Goal: Information Seeking & Learning: Learn about a topic

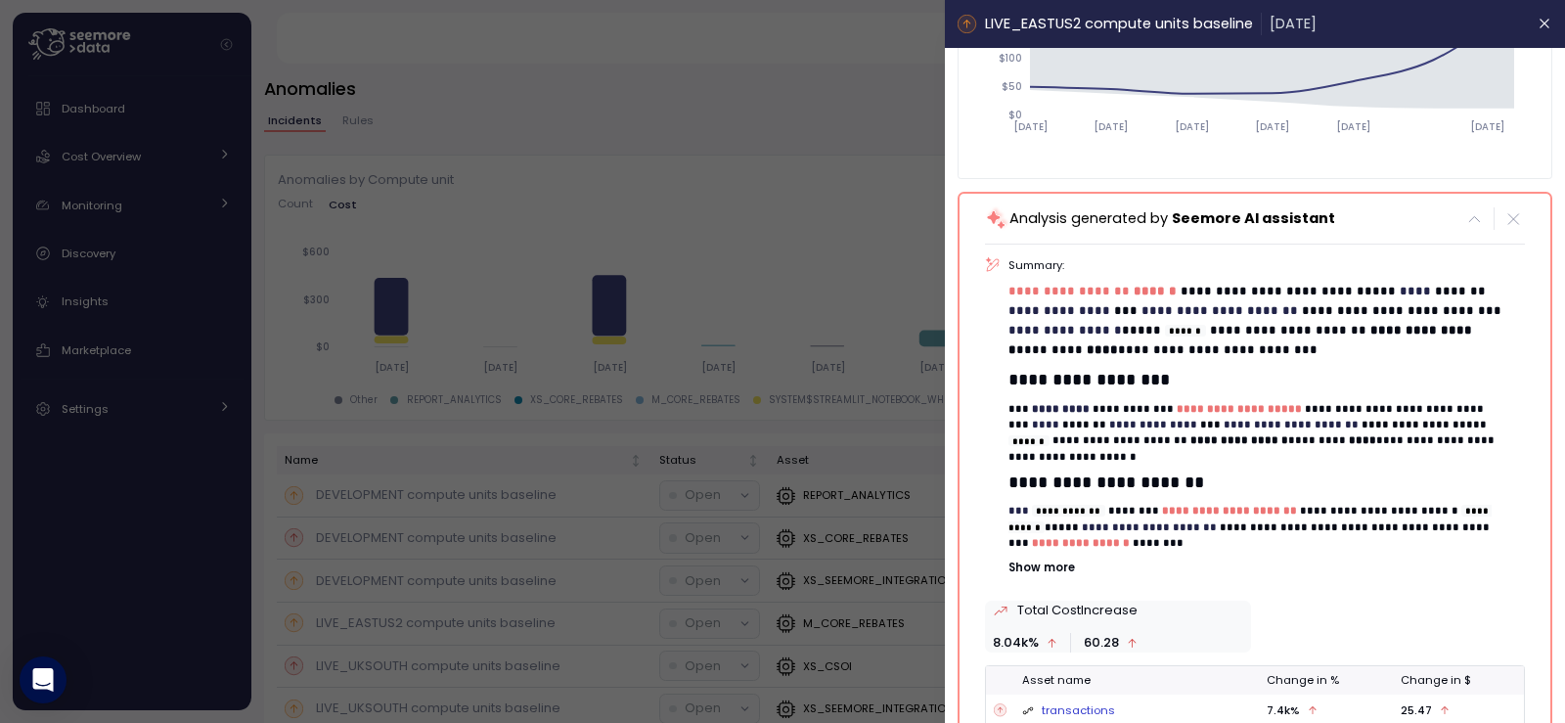
scroll to position [386, 0]
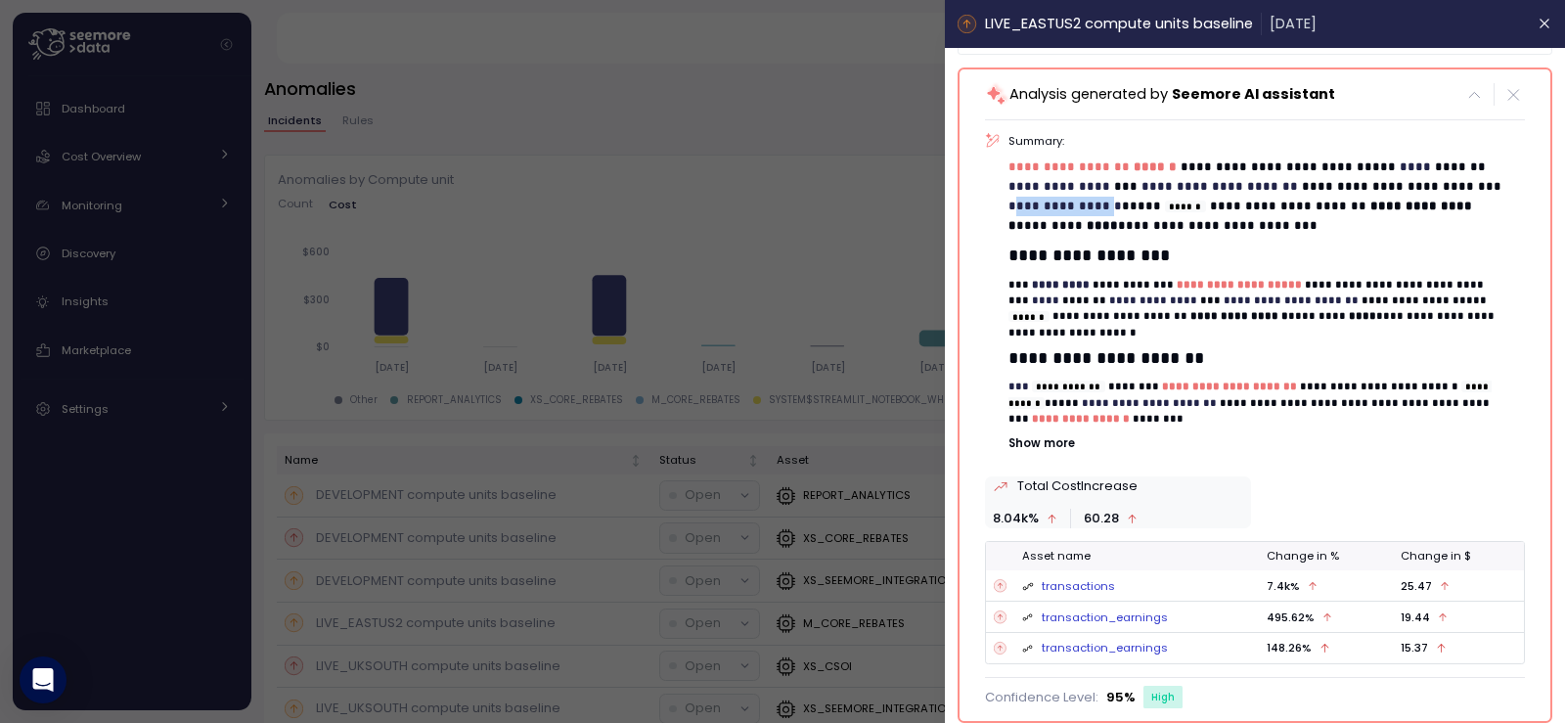
drag, startPoint x: 1011, startPoint y: 201, endPoint x: 1124, endPoint y: 201, distance: 112.5
click at [1123, 201] on span "**********" at bounding box center [1065, 206] width 113 height 13
copy span "**********"
click at [728, 173] on div at bounding box center [782, 361] width 1565 height 723
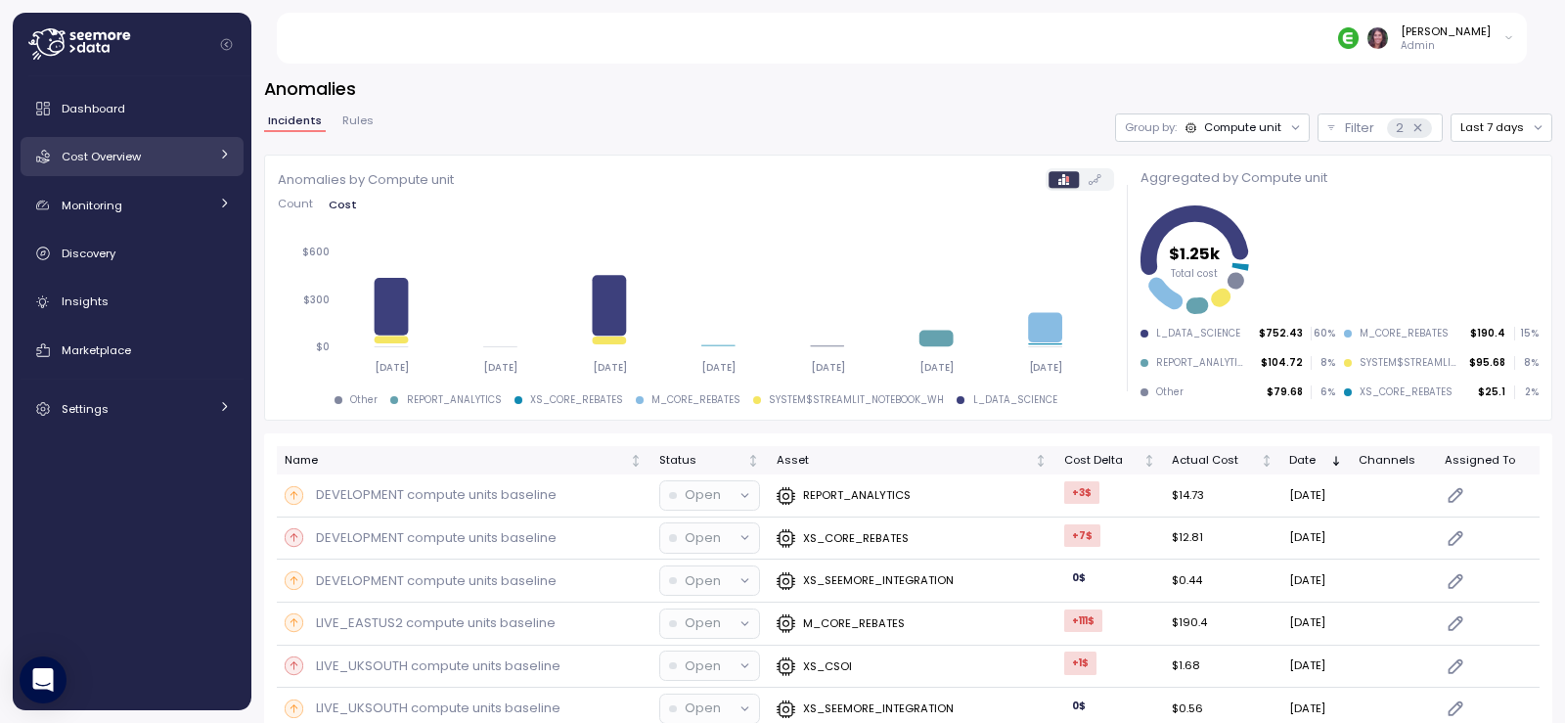
click at [171, 154] on div "Cost Overview" at bounding box center [135, 157] width 147 height 20
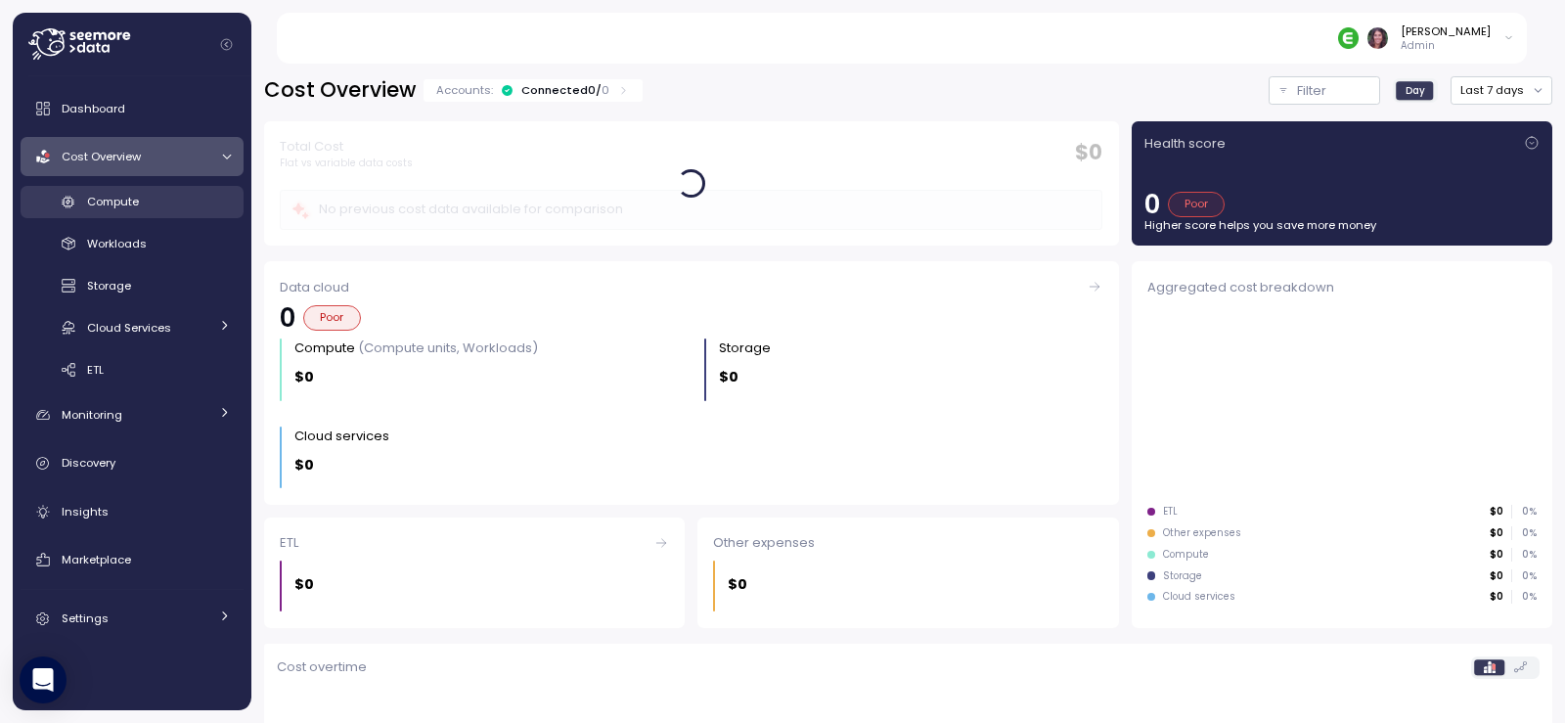
click at [145, 209] on div "Compute" at bounding box center [159, 202] width 144 height 20
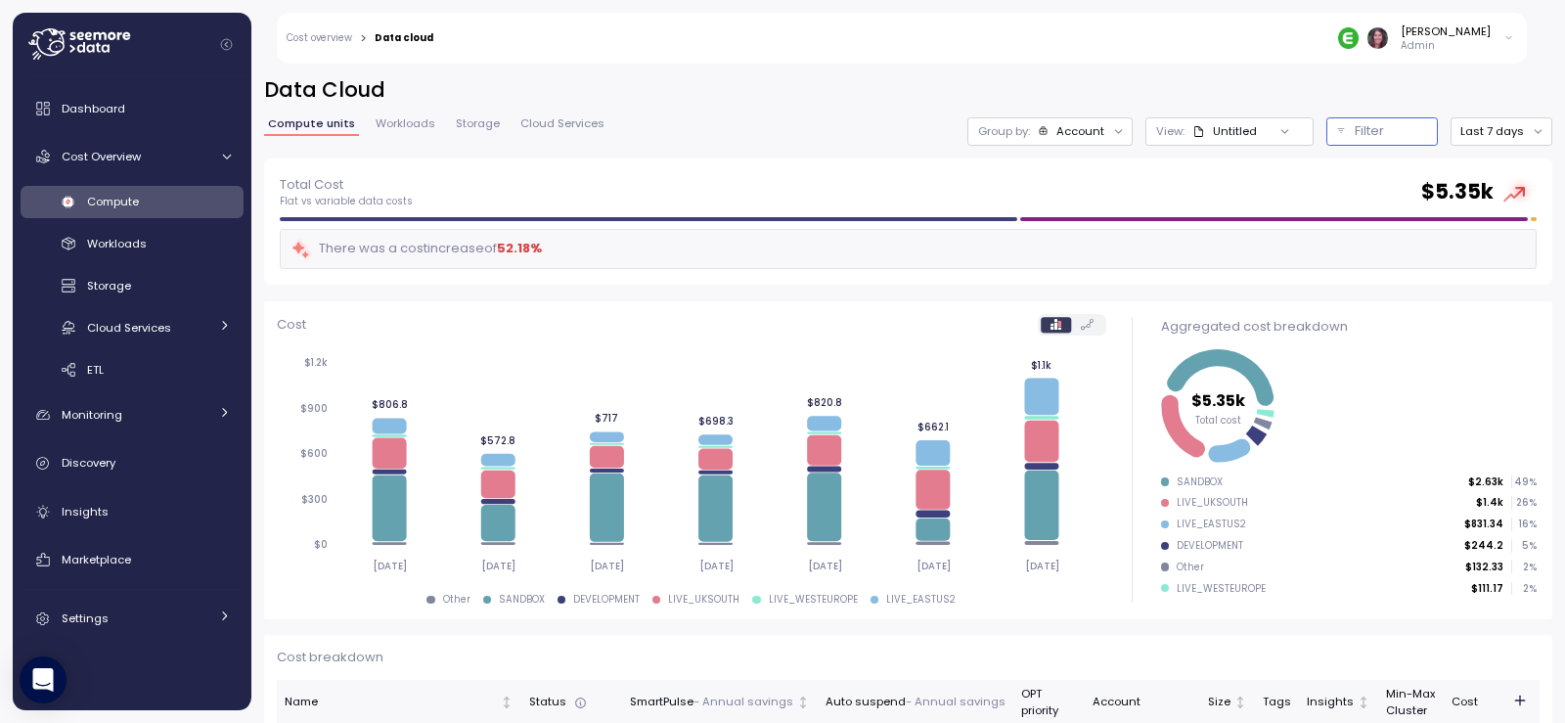
click at [1356, 128] on p "Filter" at bounding box center [1369, 131] width 29 height 20
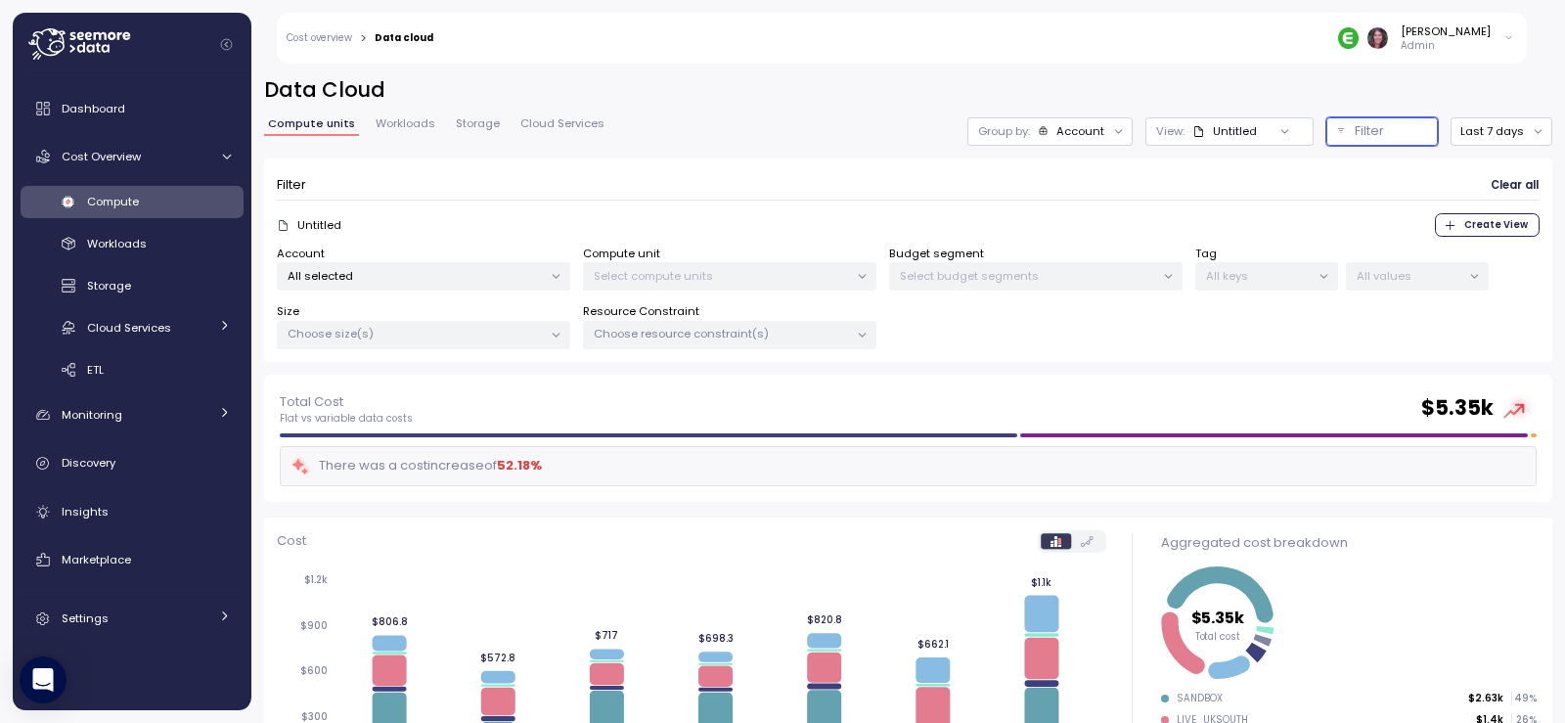
click at [669, 280] on p "Select compute units" at bounding box center [721, 276] width 255 height 16
click at [404, 282] on p "All selected" at bounding box center [415, 276] width 255 height 16
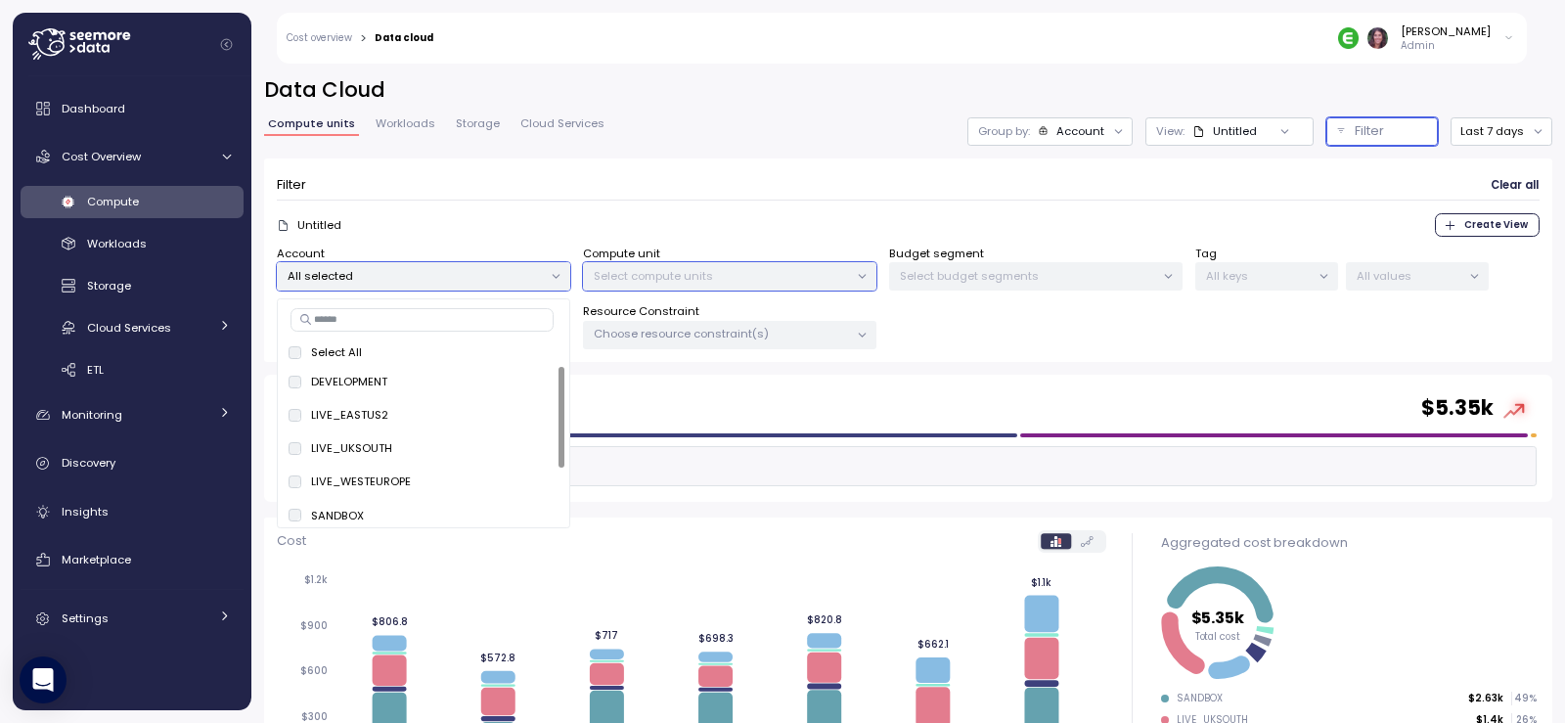
click at [693, 280] on p "Select compute units" at bounding box center [721, 276] width 255 height 16
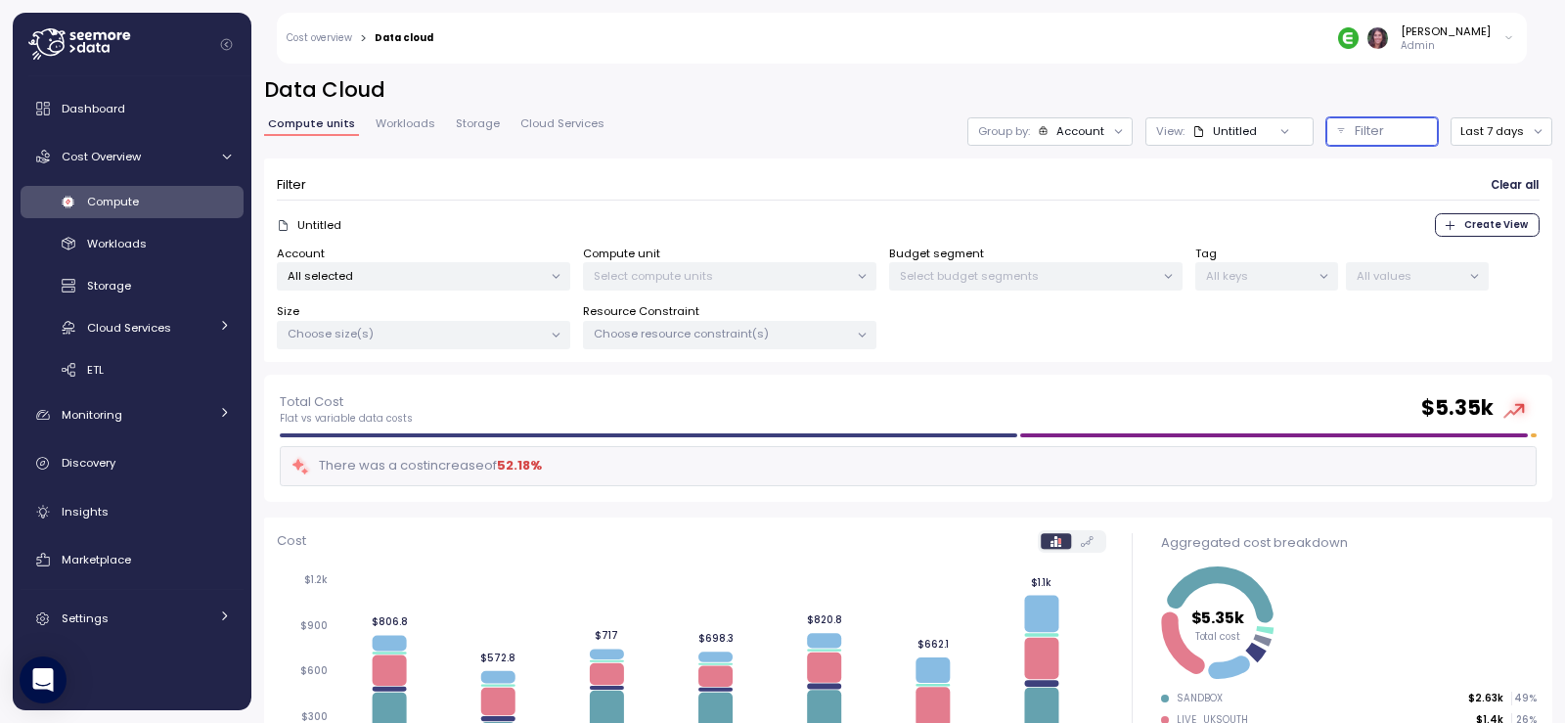
click at [388, 269] on p "All selected" at bounding box center [415, 276] width 255 height 16
click at [664, 272] on p "Select compute units" at bounding box center [721, 276] width 255 height 16
click at [990, 284] on p "Select budget segments" at bounding box center [1027, 276] width 255 height 16
click at [726, 284] on p "Select compute units" at bounding box center [721, 276] width 255 height 16
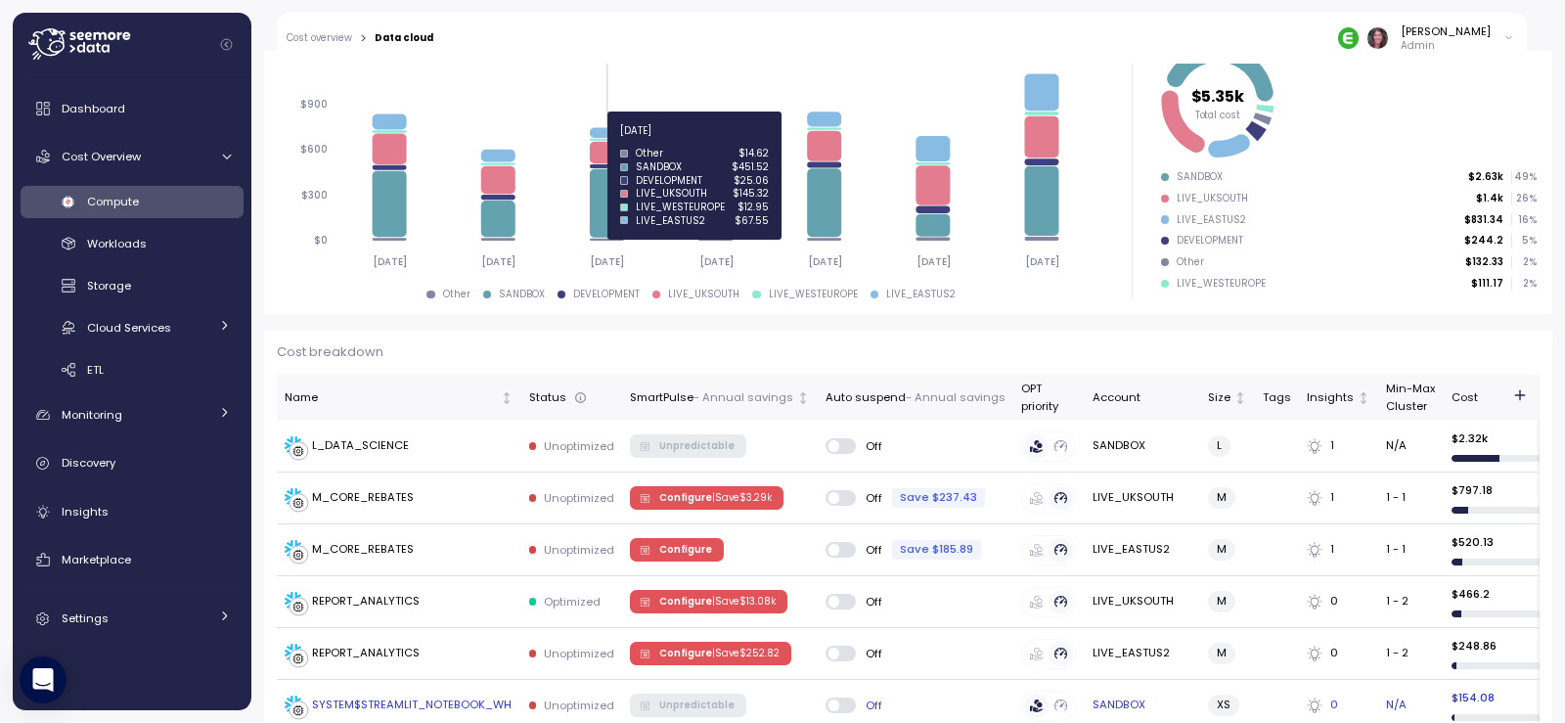
scroll to position [717, 0]
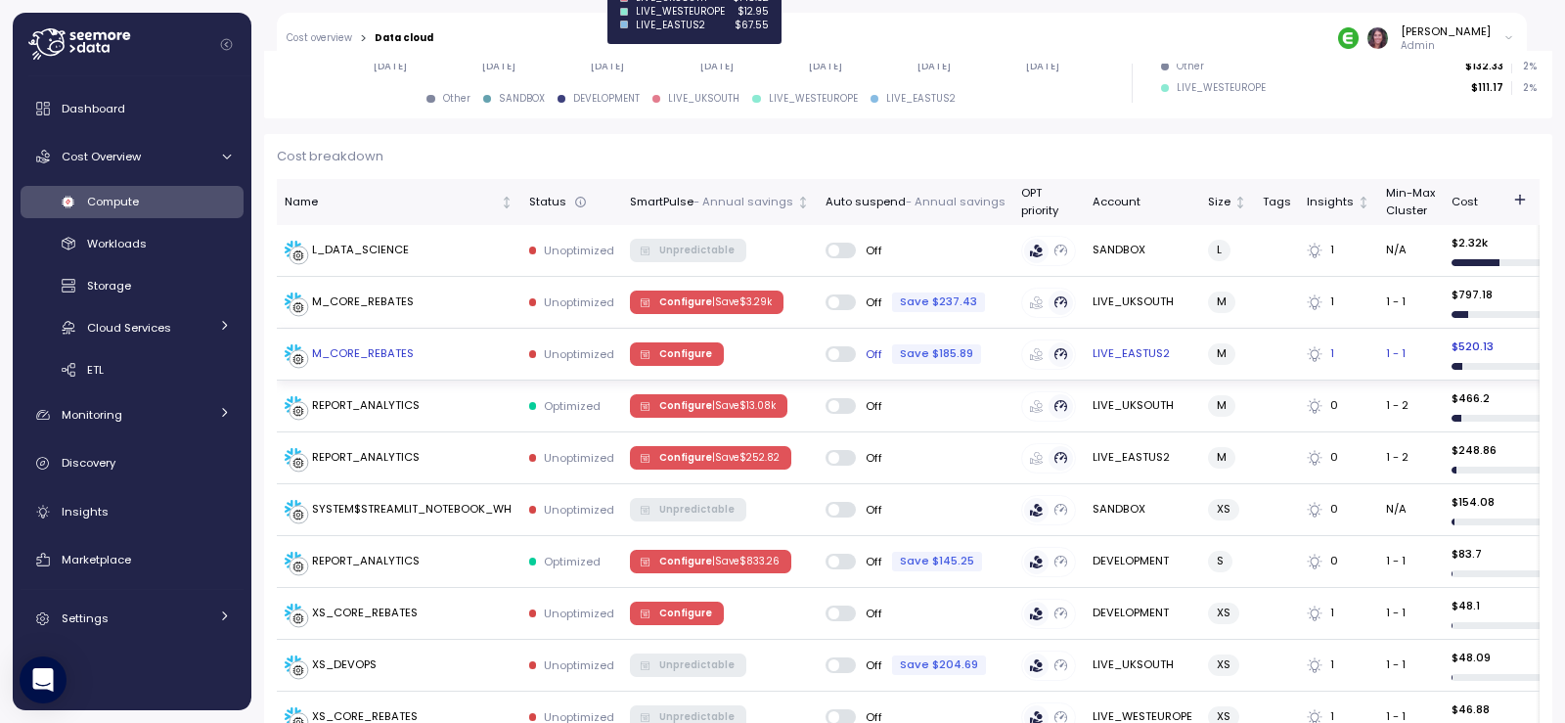
click at [361, 348] on div "M_CORE_REBATES" at bounding box center [363, 354] width 102 height 18
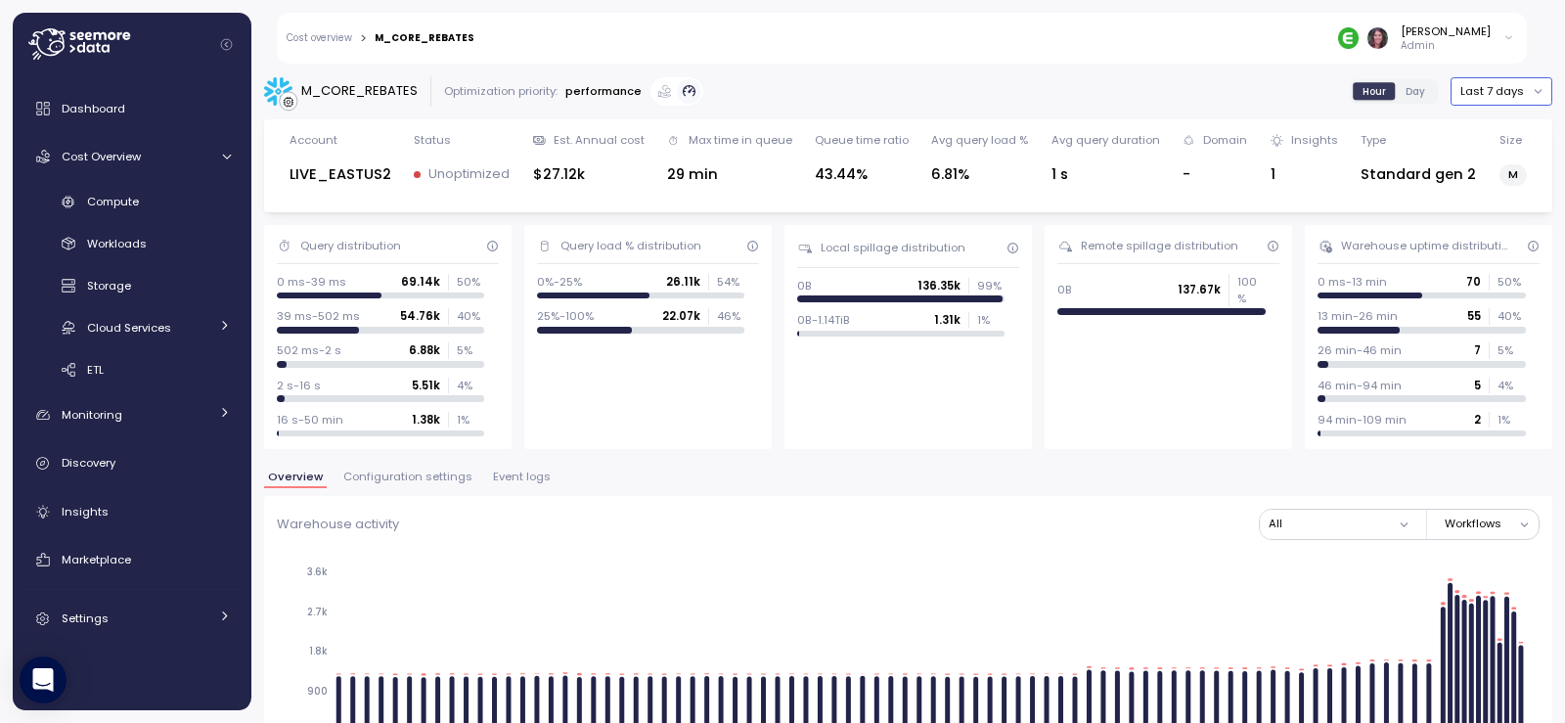
click at [1516, 90] on button "Last 7 days" at bounding box center [1502, 91] width 102 height 28
click at [1498, 227] on div "Last 30 days" at bounding box center [1496, 233] width 72 height 16
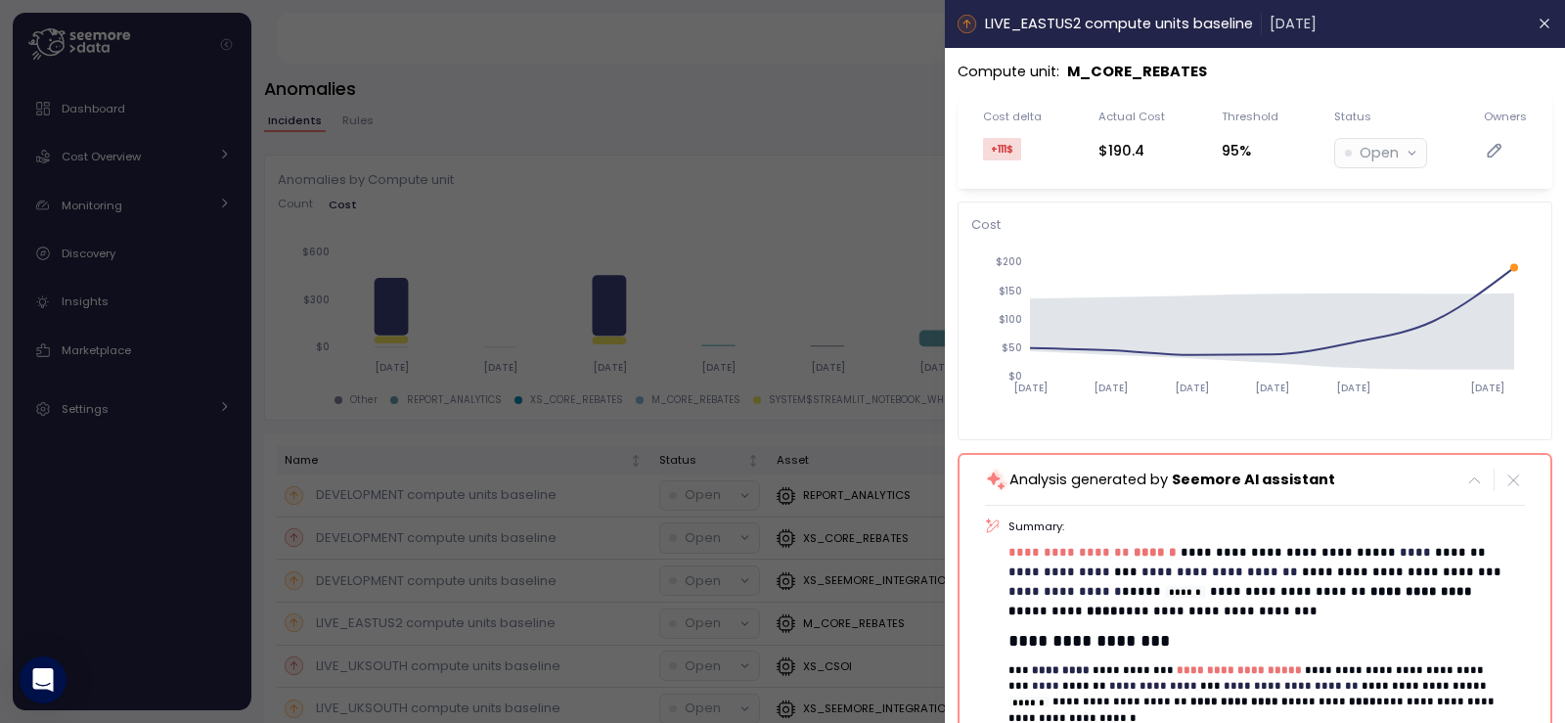
click at [1161, 77] on p "M_CORE_REBATES" at bounding box center [1137, 72] width 140 height 22
click at [1015, 149] on div "+111 $" at bounding box center [1002, 149] width 38 height 23
click at [1110, 77] on p "M_CORE_REBATES" at bounding box center [1137, 72] width 140 height 22
drag, startPoint x: 544, startPoint y: 249, endPoint x: 427, endPoint y: 289, distance: 122.8
click at [544, 249] on div at bounding box center [782, 361] width 1565 height 723
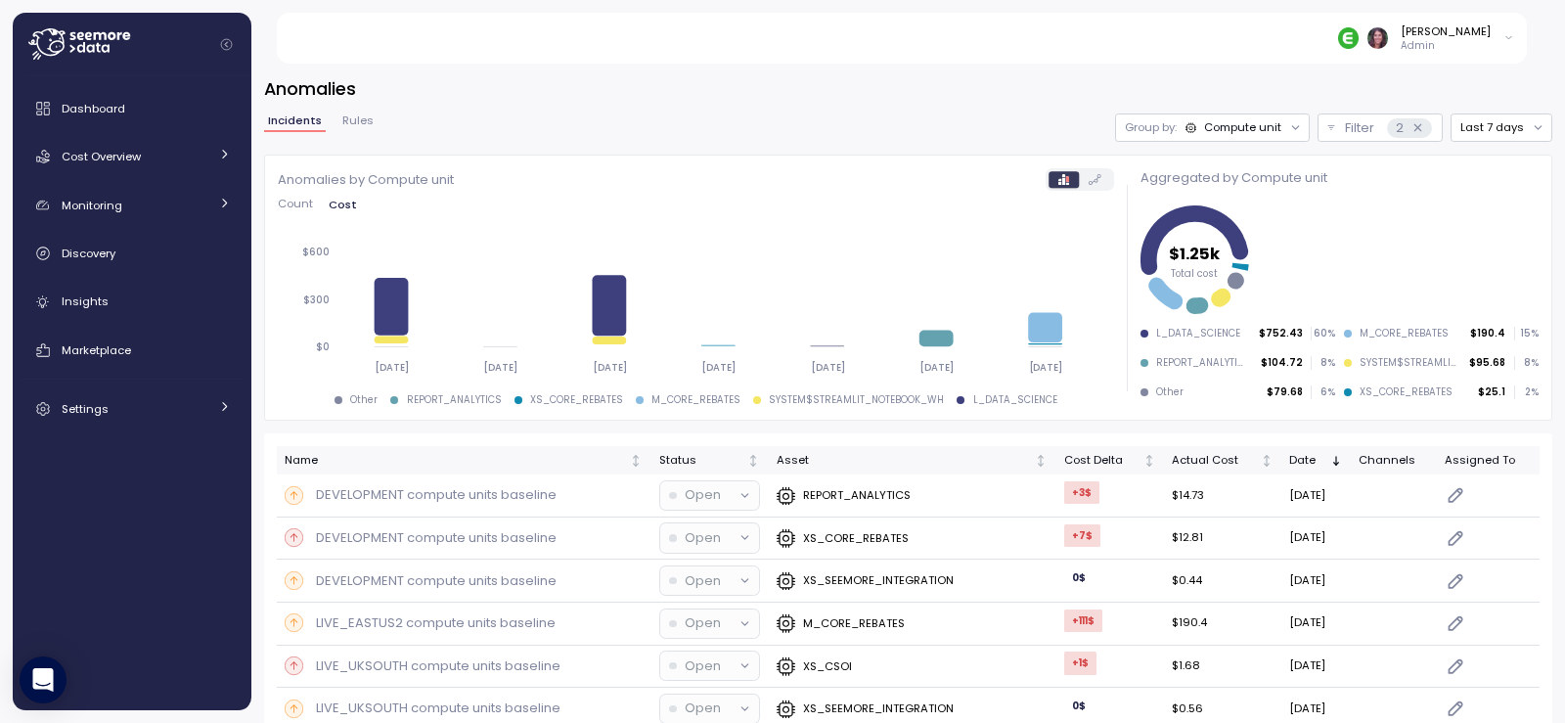
click at [120, 31] on icon at bounding box center [79, 43] width 102 height 31
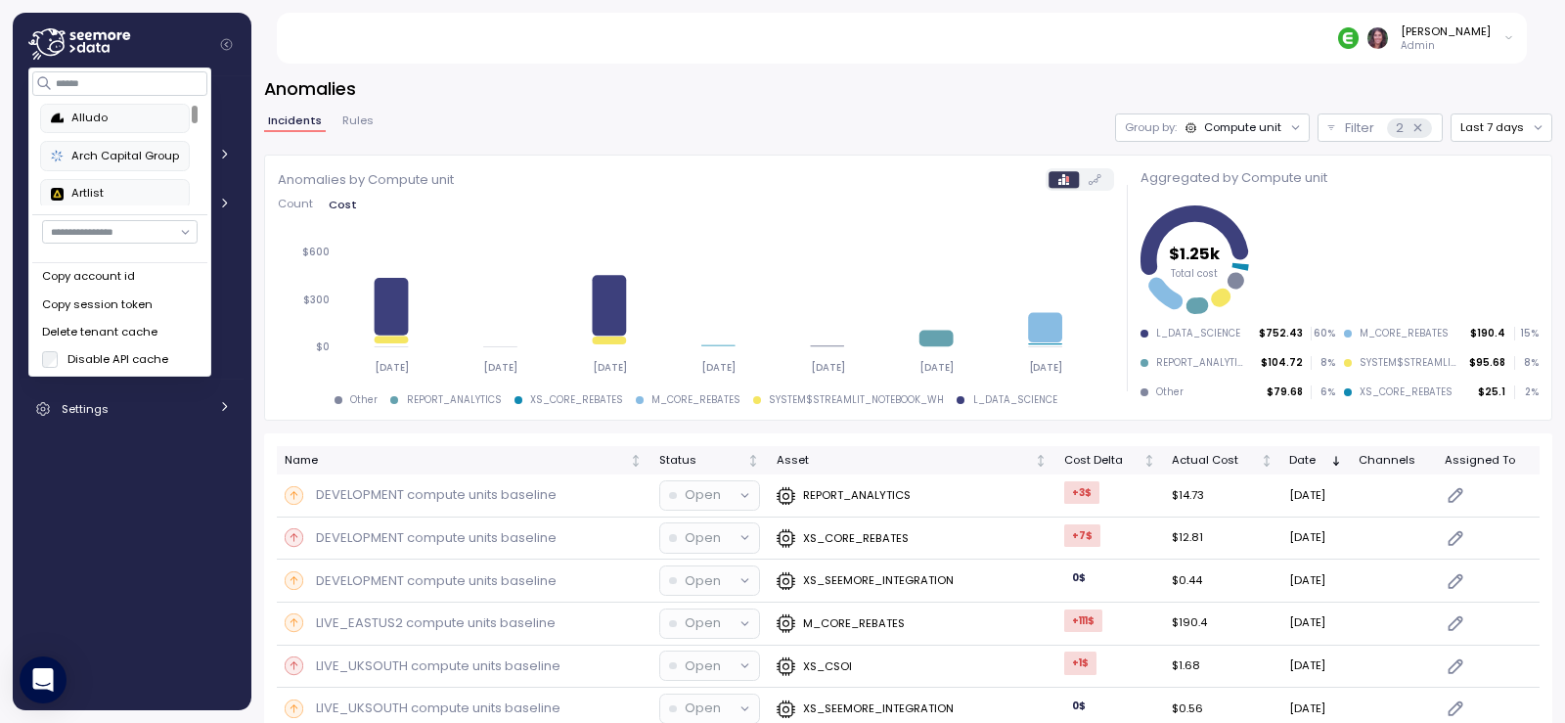
click at [112, 119] on div "Alludo" at bounding box center [115, 119] width 128 height 18
